Goal: Submit feedback/report problem

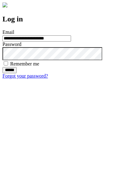
type input "**********"
click at [17, 73] on input "******" at bounding box center [9, 70] width 14 height 6
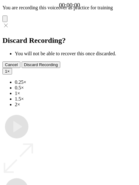
type input "**********"
